Goal: Task Accomplishment & Management: Use online tool/utility

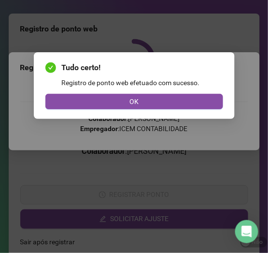
click at [168, 146] on div "Tudo certo! Registro de ponto web efetuado com sucesso. OK" at bounding box center [134, 126] width 268 height 253
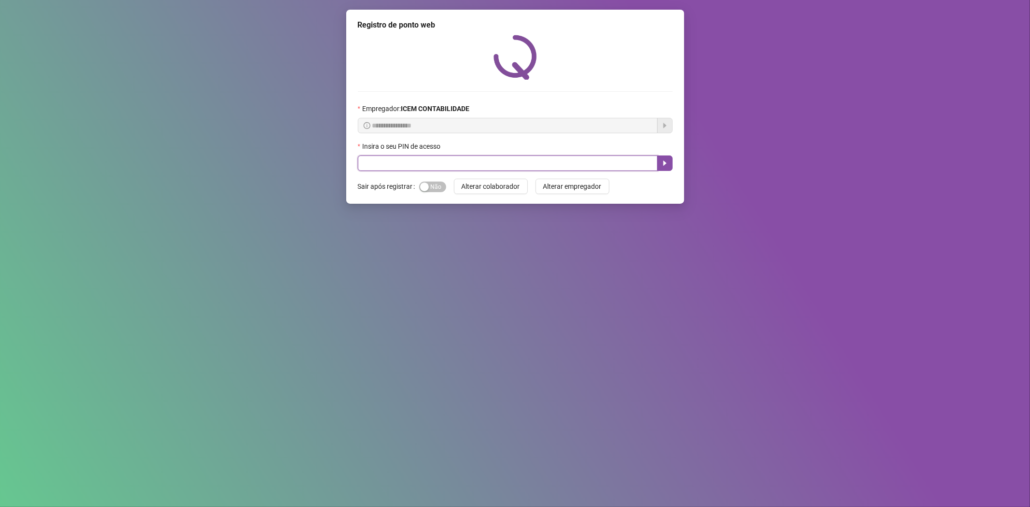
click at [416, 168] on input "text" at bounding box center [508, 163] width 300 height 15
type input "*****"
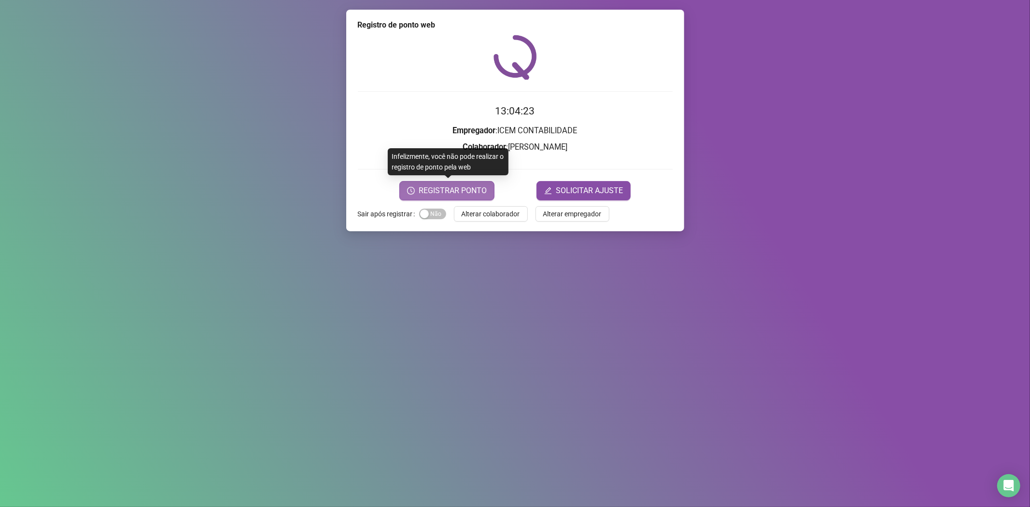
click at [439, 185] on span "REGISTRAR PONTO" at bounding box center [453, 191] width 68 height 12
